Goal: Information Seeking & Learning: Learn about a topic

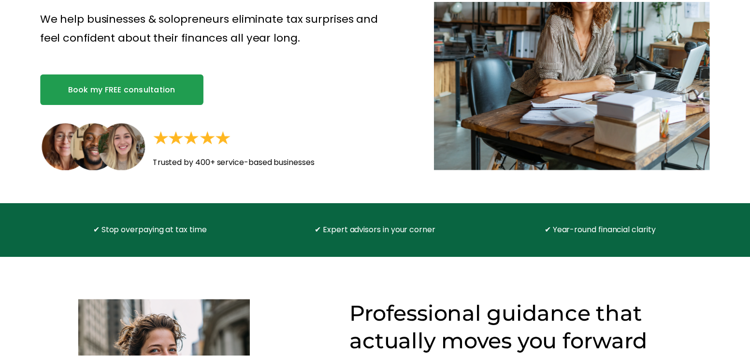
scroll to position [197, 0]
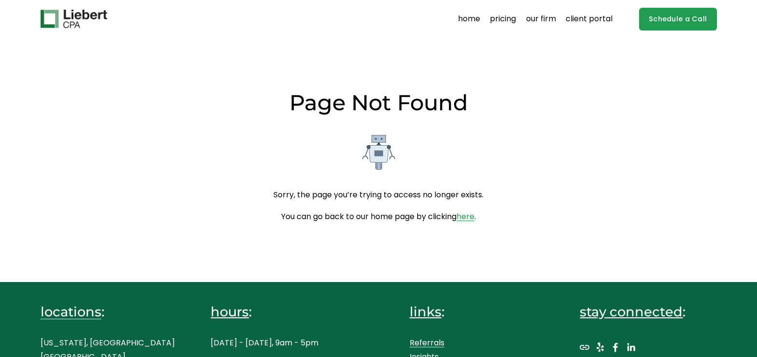
click at [470, 222] on link "here" at bounding box center [466, 216] width 18 height 11
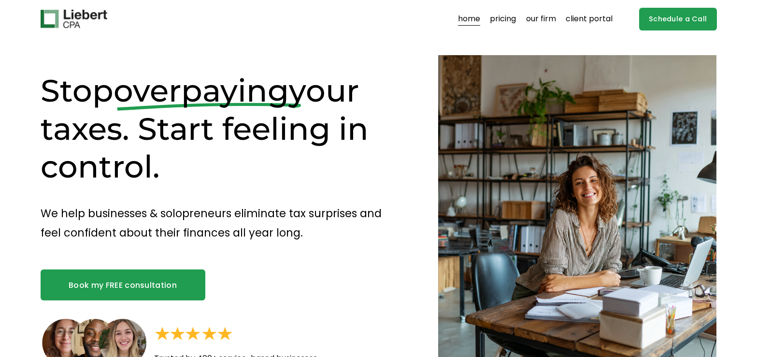
click at [504, 18] on link "pricing" at bounding box center [503, 18] width 26 height 15
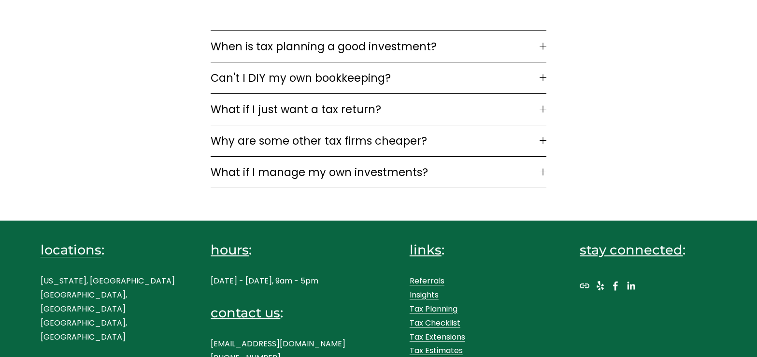
scroll to position [1496, 0]
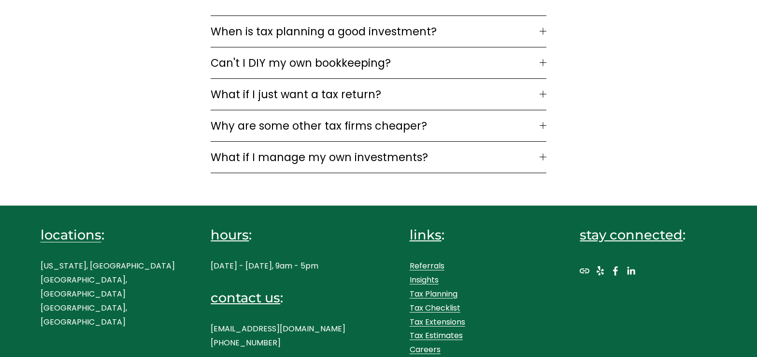
click at [280, 157] on span "What if I manage my own investments?" at bounding box center [375, 157] width 329 height 16
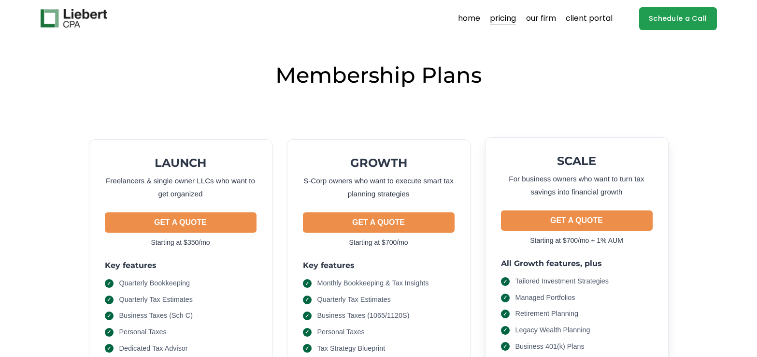
scroll to position [0, 0]
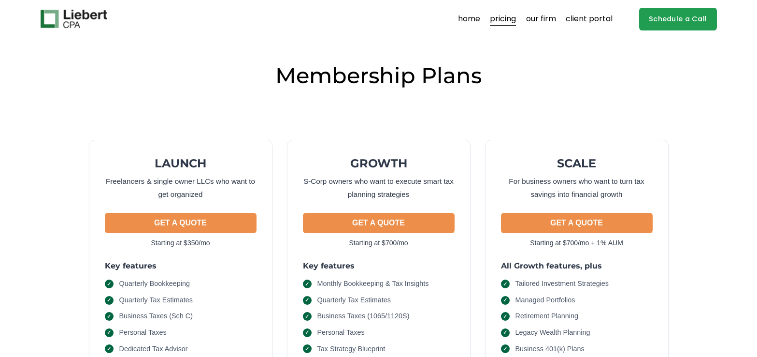
click at [533, 12] on link "our firm" at bounding box center [541, 18] width 30 height 15
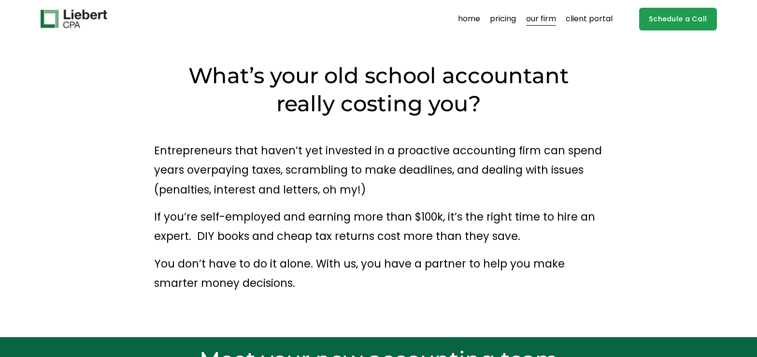
click at [599, 16] on link "client portal" at bounding box center [589, 18] width 47 height 15
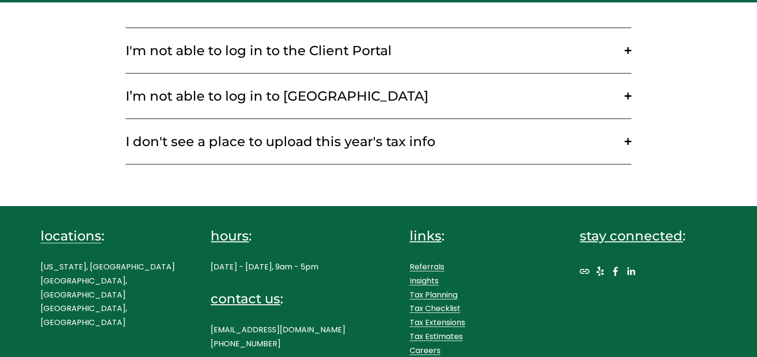
scroll to position [306, 0]
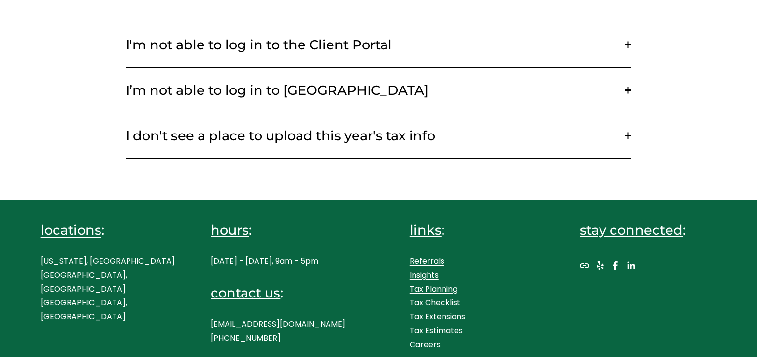
click at [448, 287] on link "Tax Planning" at bounding box center [434, 289] width 48 height 14
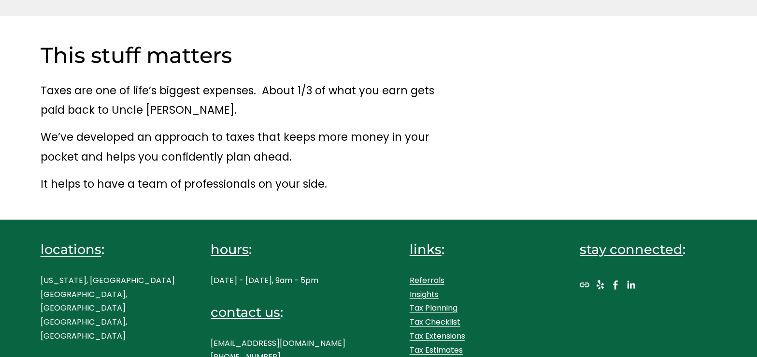
scroll to position [588, 0]
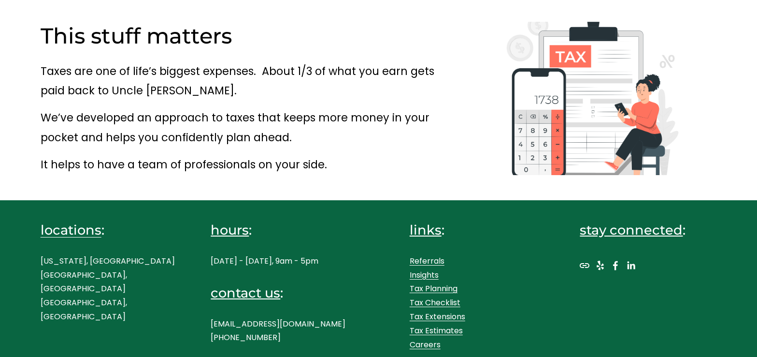
click at [426, 259] on link "Referrals" at bounding box center [427, 261] width 35 height 14
click at [434, 302] on link "Tax Checklist" at bounding box center [435, 303] width 51 height 14
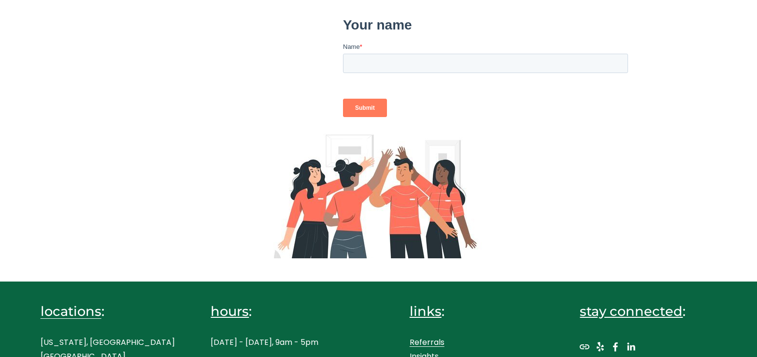
scroll to position [238, 0]
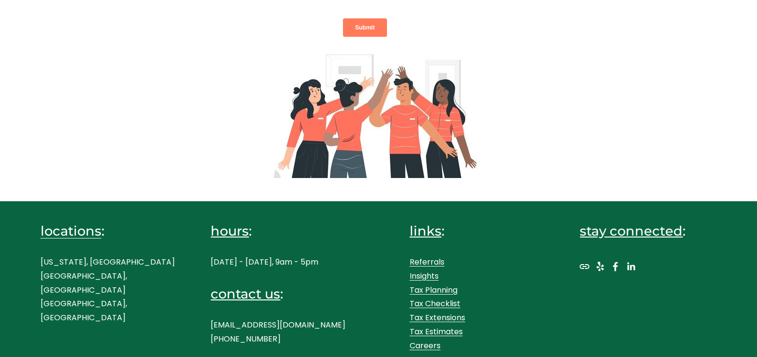
click at [447, 286] on link "Tax Planning" at bounding box center [434, 290] width 48 height 14
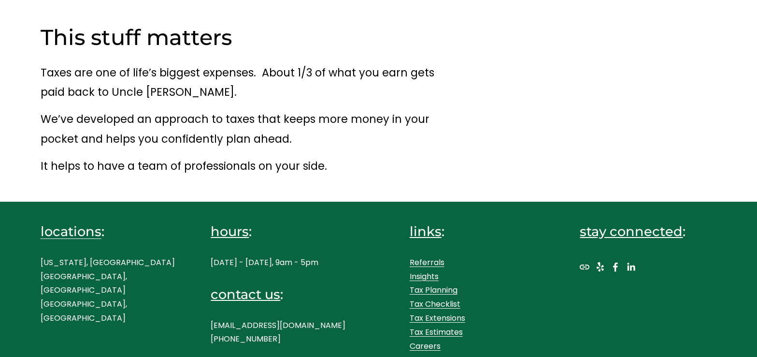
scroll to position [588, 0]
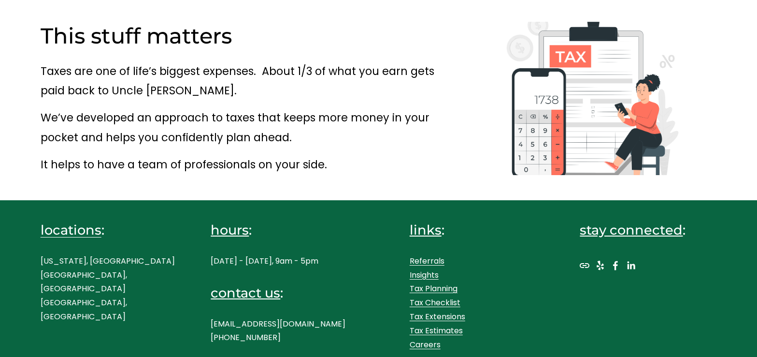
click at [457, 302] on link "Tax Checklist" at bounding box center [435, 303] width 51 height 14
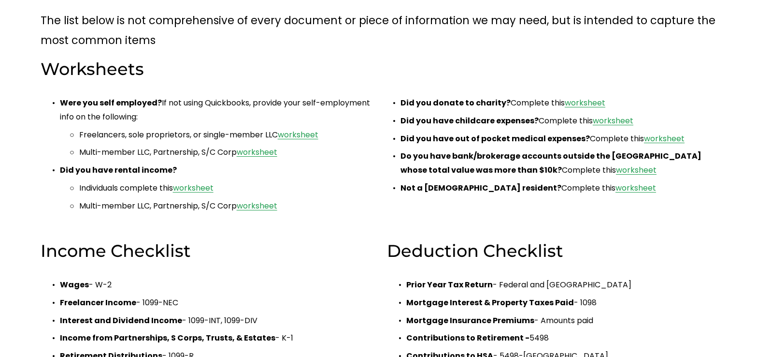
scroll to position [99, 0]
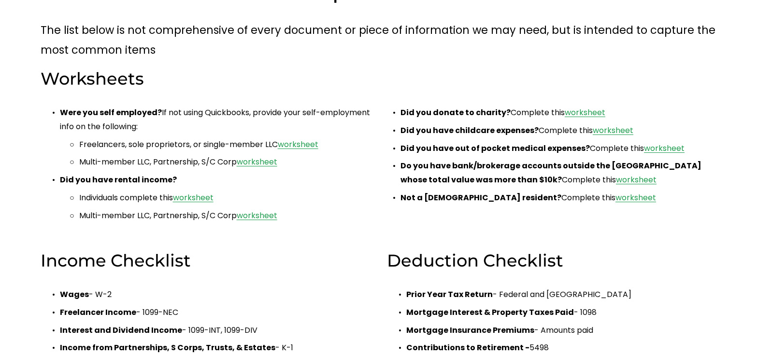
click at [585, 110] on link "worksheet" at bounding box center [585, 112] width 41 height 11
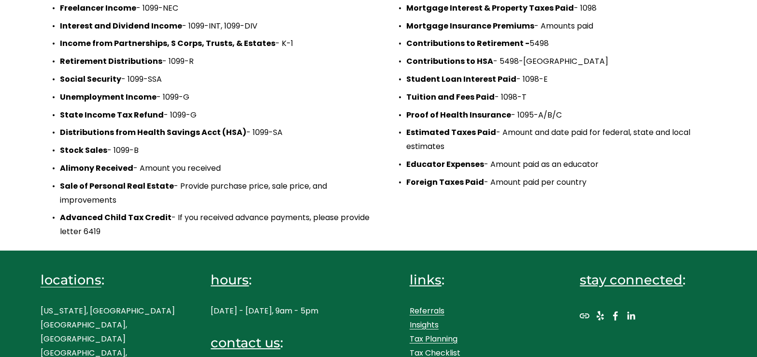
scroll to position [452, 0]
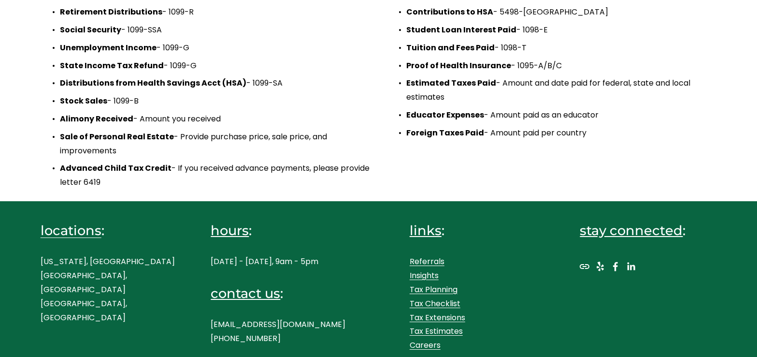
click at [433, 331] on link "Tax Estimates" at bounding box center [436, 331] width 53 height 14
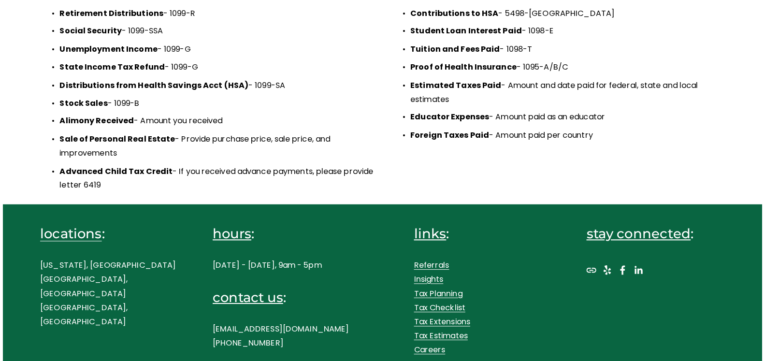
scroll to position [448, 0]
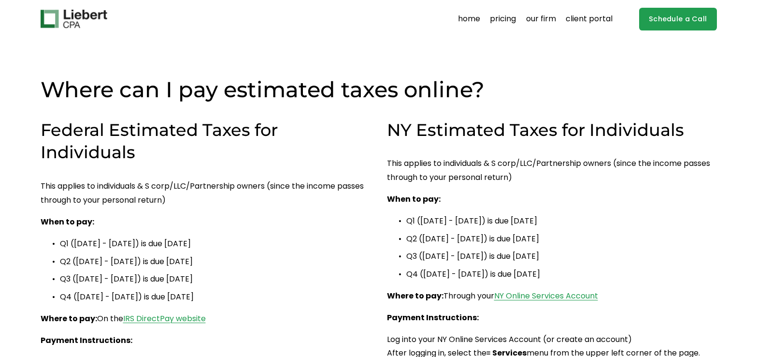
click at [69, 14] on img at bounding box center [74, 19] width 67 height 18
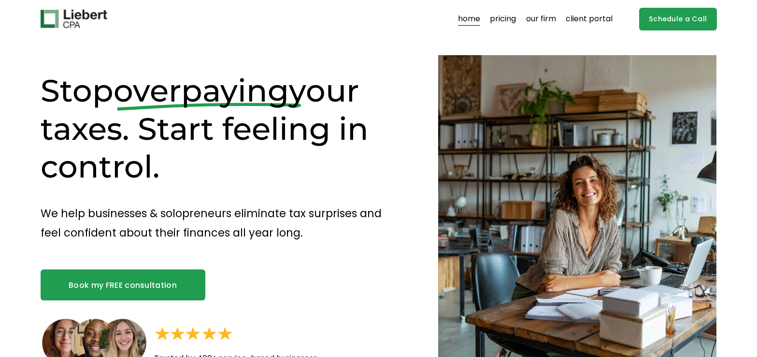
click at [499, 19] on link "pricing" at bounding box center [503, 18] width 26 height 15
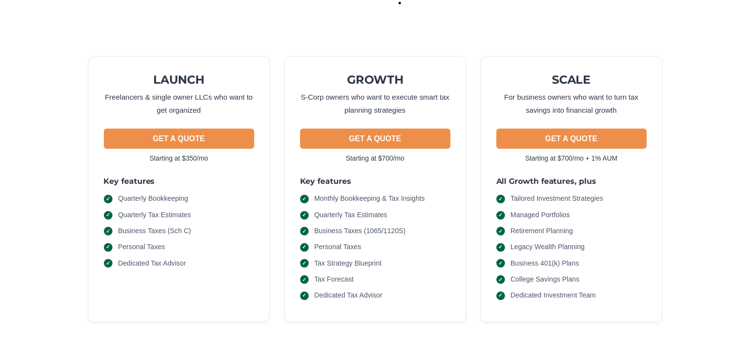
scroll to position [99, 0]
